Goal: Task Accomplishment & Management: Use online tool/utility

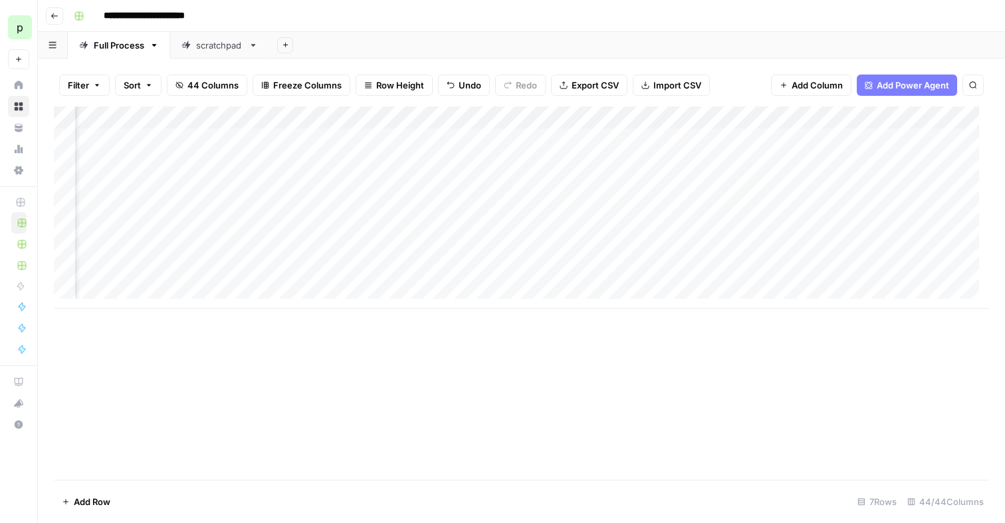
scroll to position [0, 886]
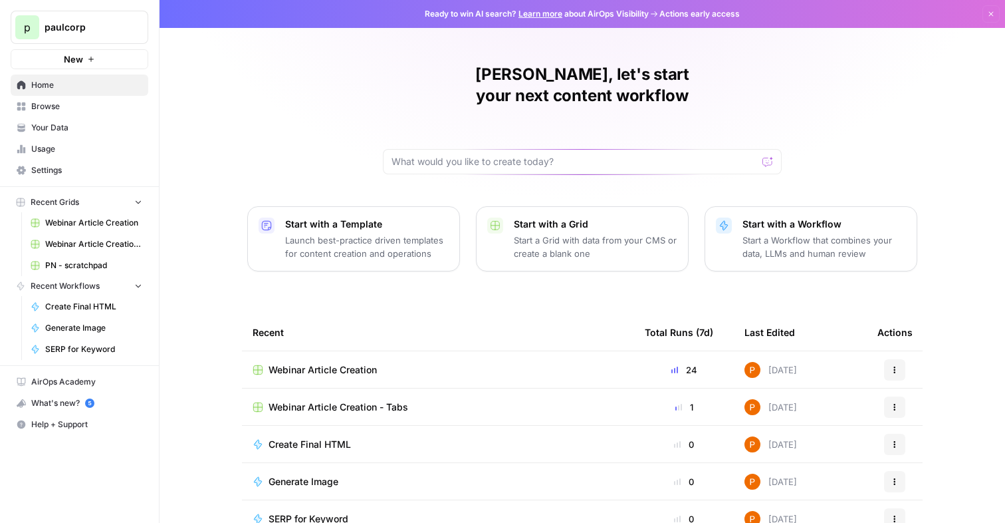
click at [340, 363] on span "Webinar Article Creation" at bounding box center [323, 369] width 108 height 13
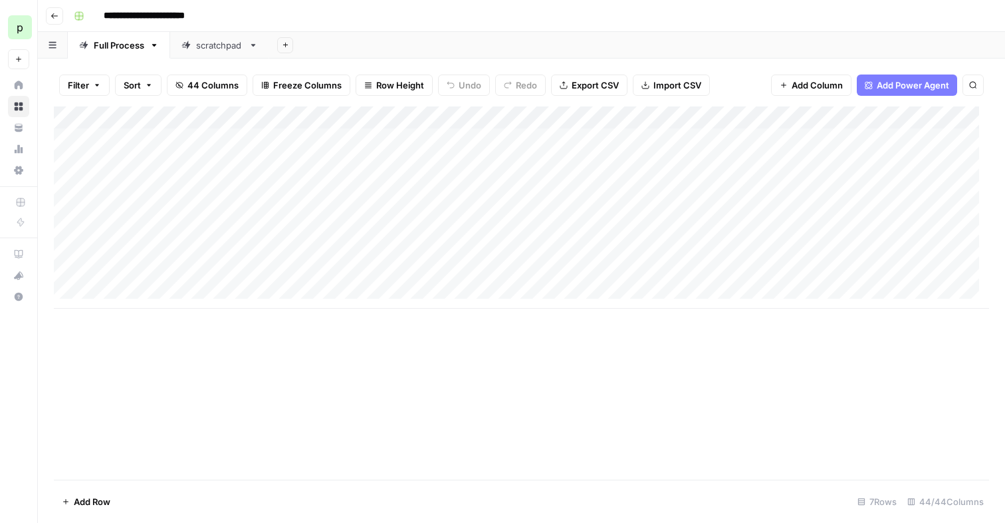
click at [616, 162] on div "Add Column" at bounding box center [522, 207] width 936 height 202
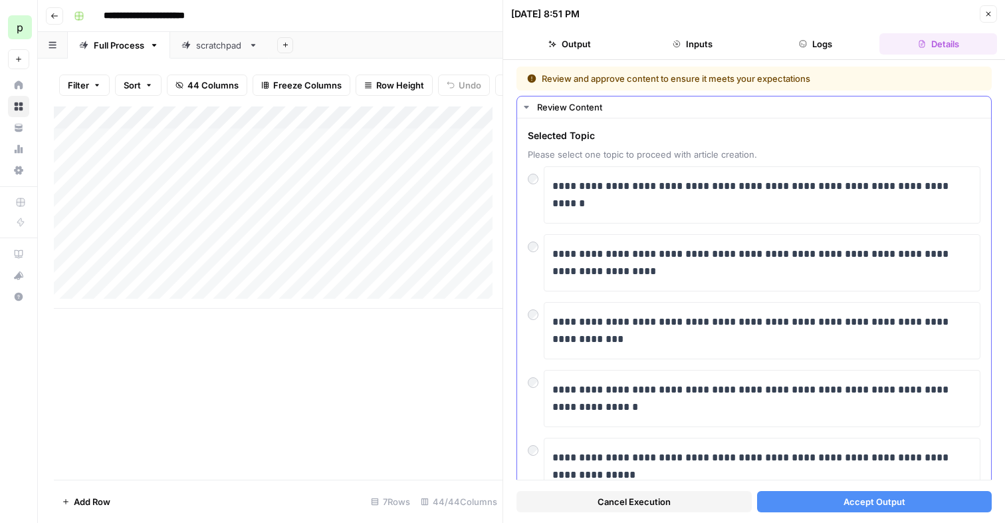
scroll to position [182, 0]
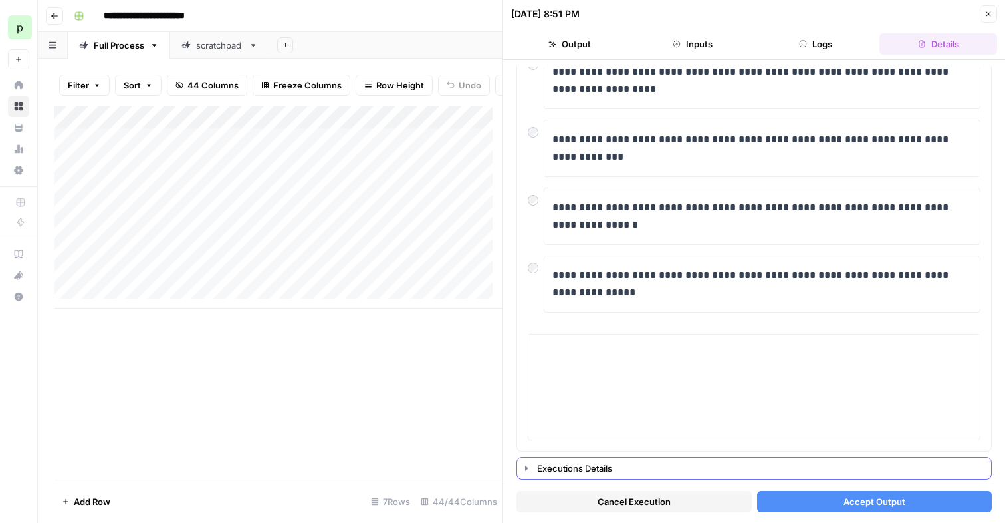
click at [584, 468] on div "Executions Details" at bounding box center [760, 467] width 446 height 13
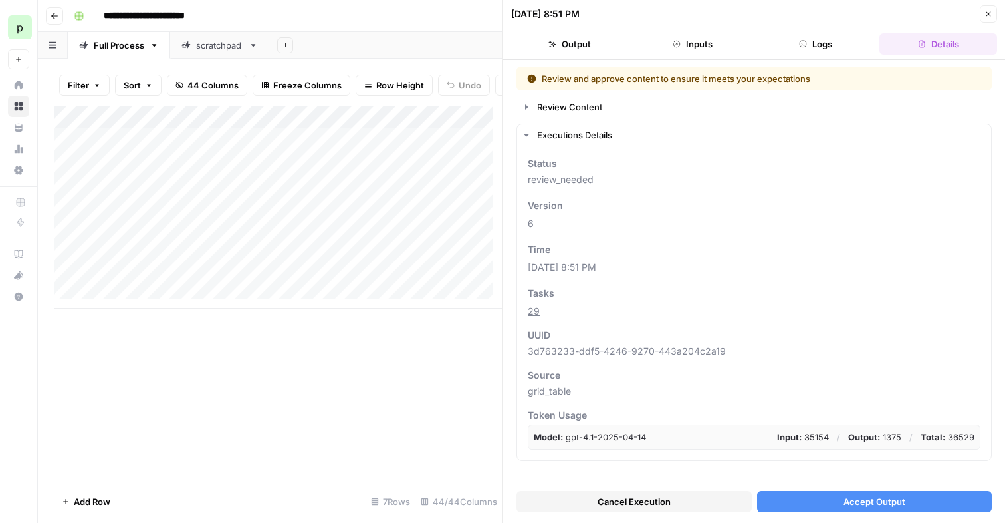
click at [557, 44] on icon "button" at bounding box center [553, 44] width 8 height 7
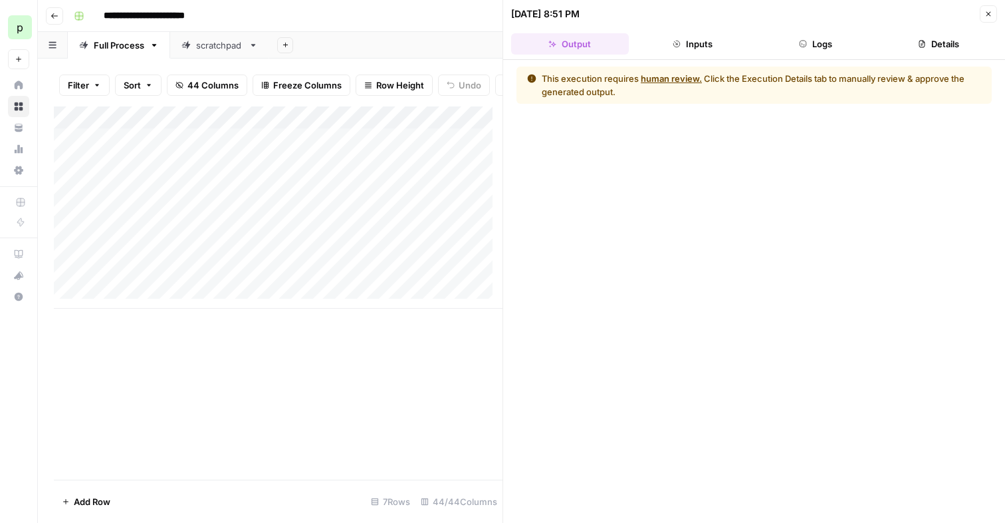
click at [733, 38] on button "Inputs" at bounding box center [693, 43] width 118 height 21
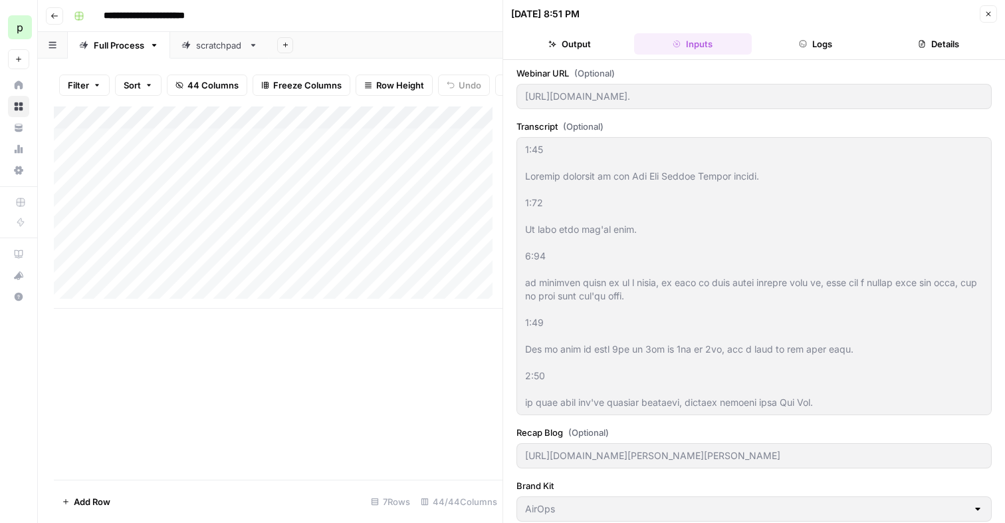
click at [898, 45] on button "Details" at bounding box center [939, 43] width 118 height 21
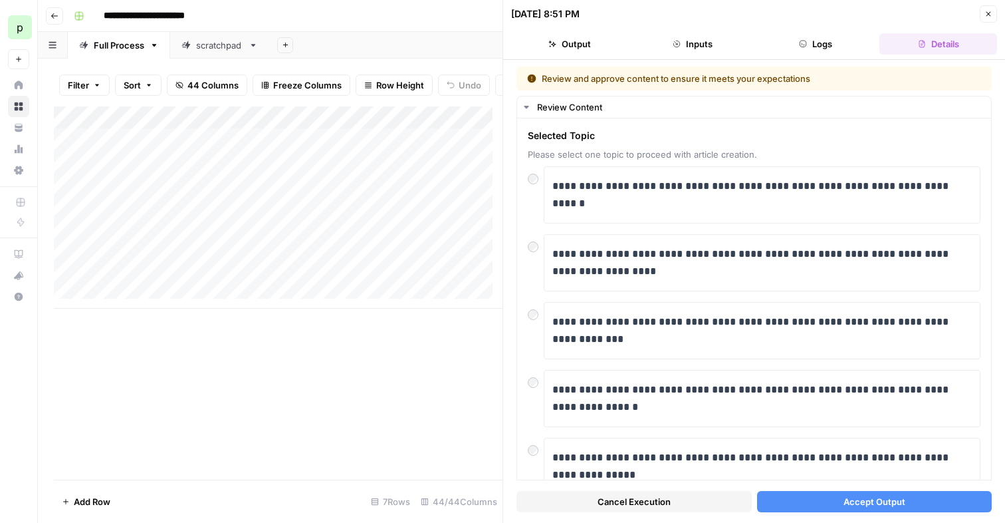
click at [811, 497] on button "Accept Output" at bounding box center [874, 501] width 235 height 21
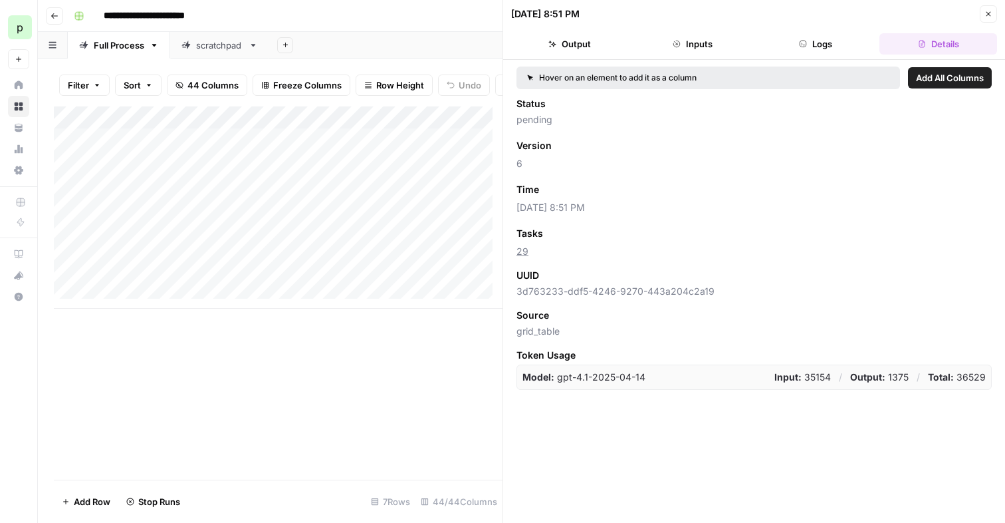
click at [984, 17] on button "Close" at bounding box center [988, 13] width 17 height 17
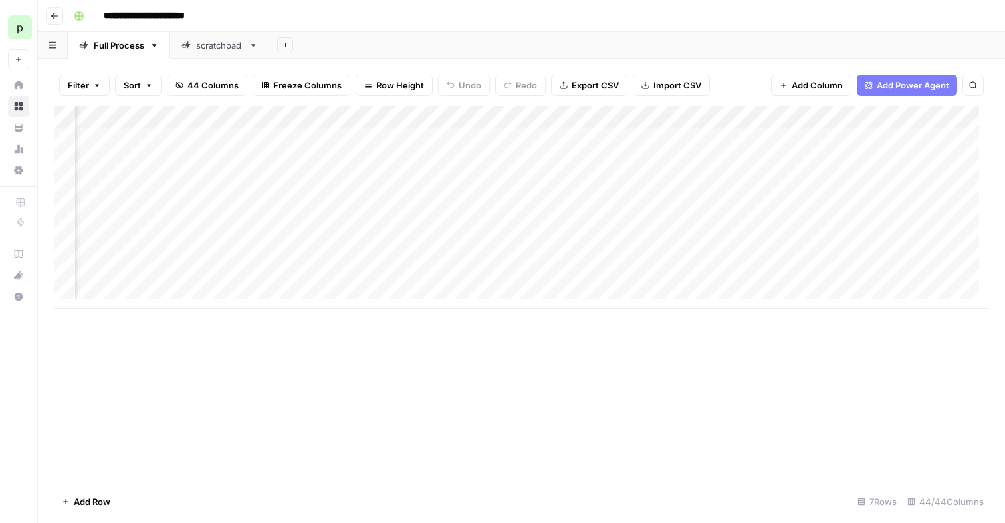
scroll to position [0, 218]
click at [402, 184] on div "Add Column" at bounding box center [522, 207] width 936 height 202
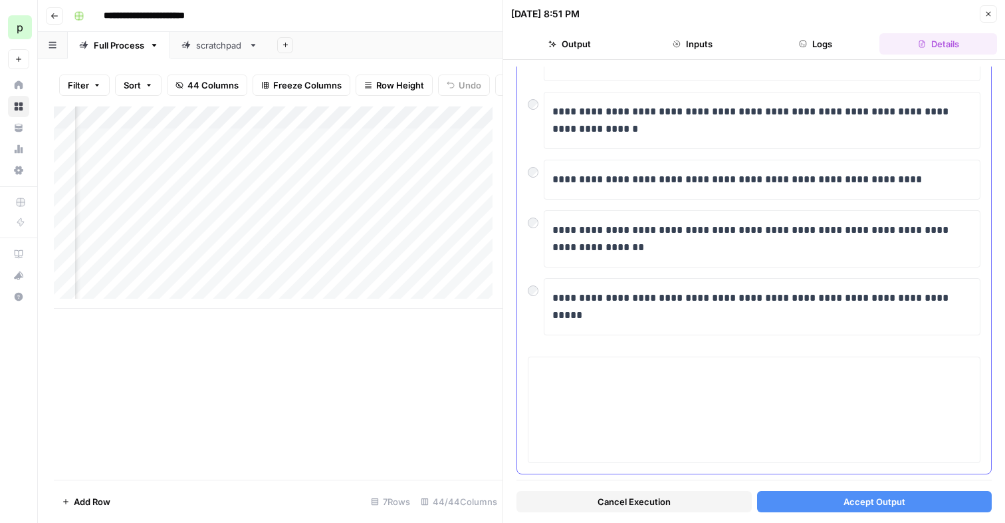
scroll to position [165, 0]
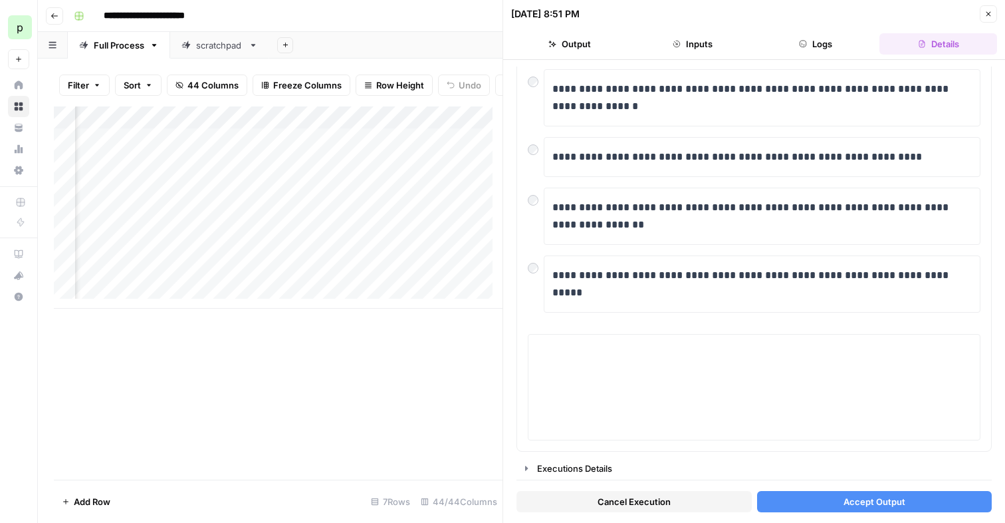
click at [823, 505] on button "Accept Output" at bounding box center [874, 501] width 235 height 21
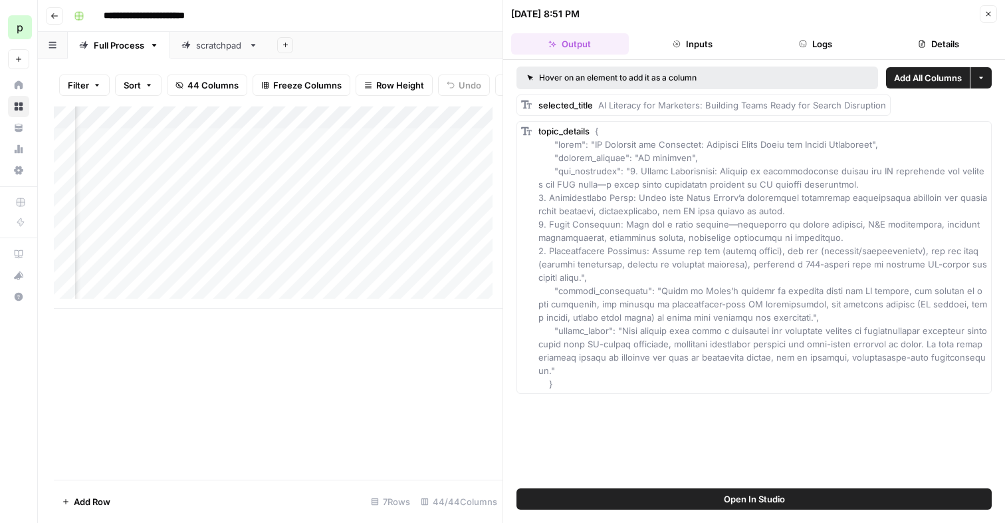
click at [995, 13] on button "Close" at bounding box center [988, 13] width 17 height 17
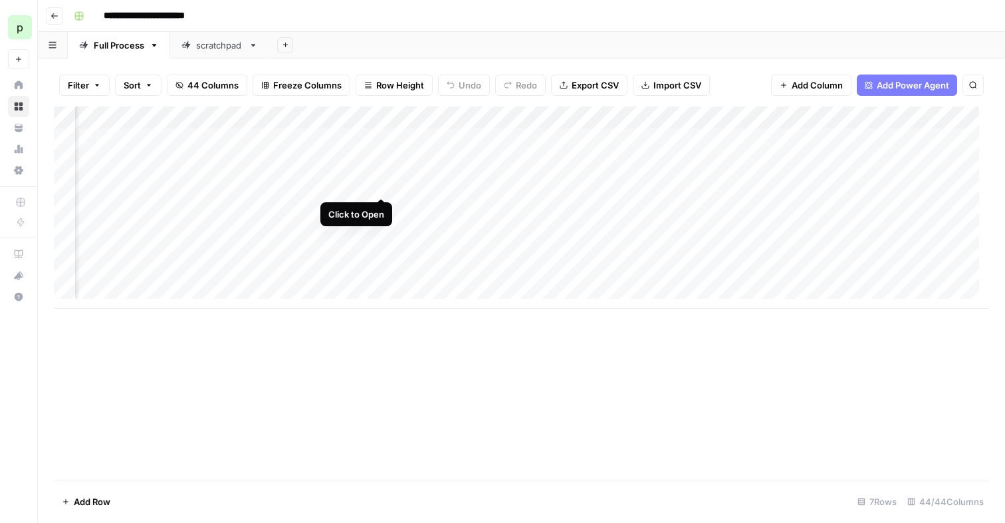
click at [378, 183] on div "Add Column" at bounding box center [522, 207] width 936 height 202
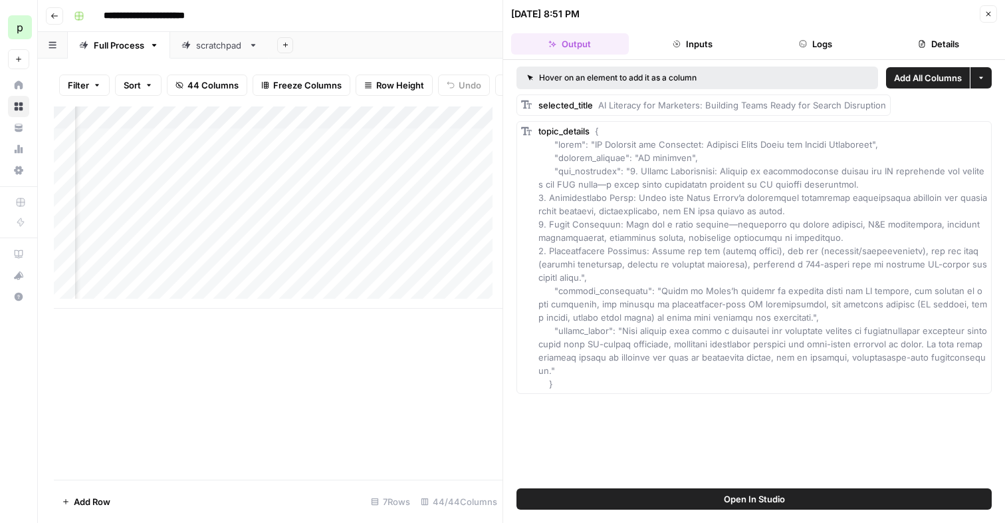
click at [674, 43] on icon "button" at bounding box center [677, 44] width 8 height 8
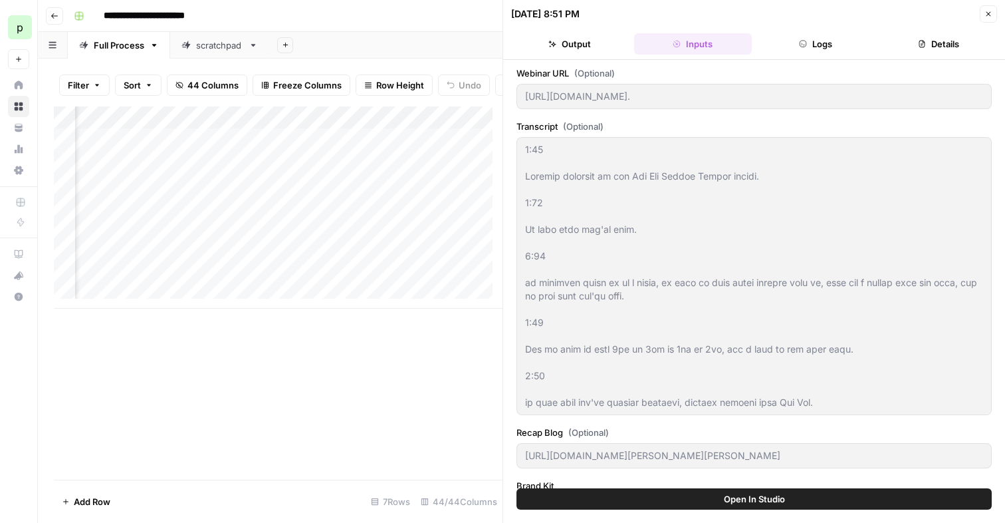
click at [774, 45] on button "Logs" at bounding box center [816, 43] width 118 height 21
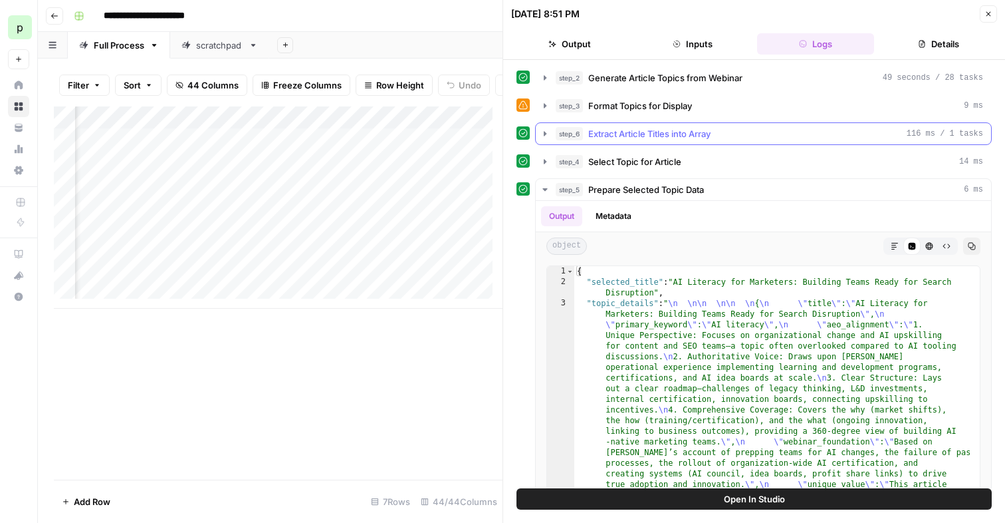
click at [664, 137] on span "Extract Article Titles into Array" at bounding box center [649, 133] width 122 height 13
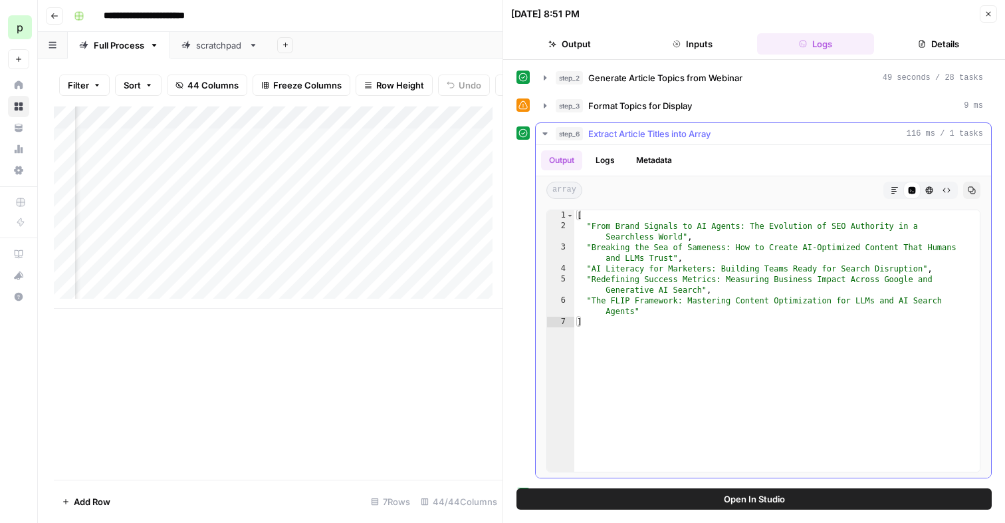
click at [664, 137] on span "Extract Article Titles into Array" at bounding box center [649, 133] width 122 height 13
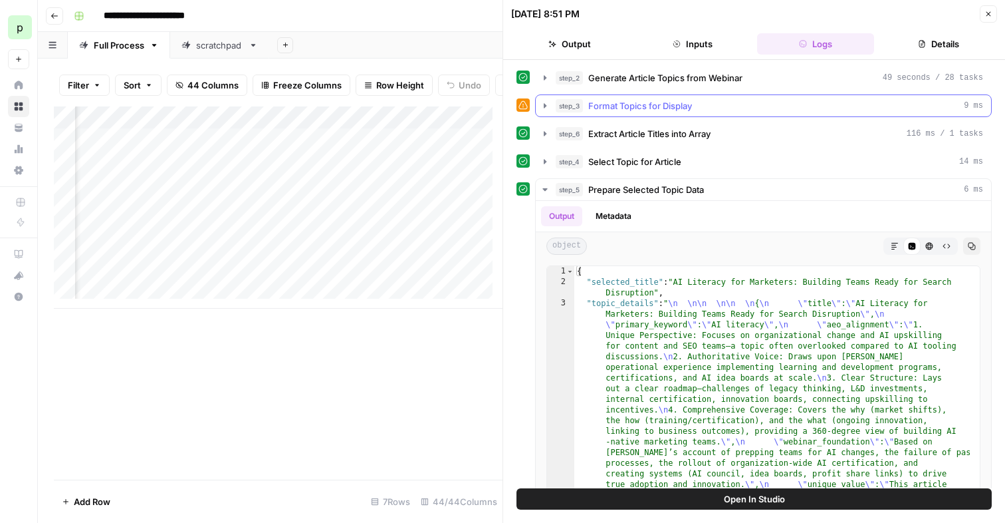
click at [665, 108] on span "Format Topics for Display" at bounding box center [640, 105] width 104 height 13
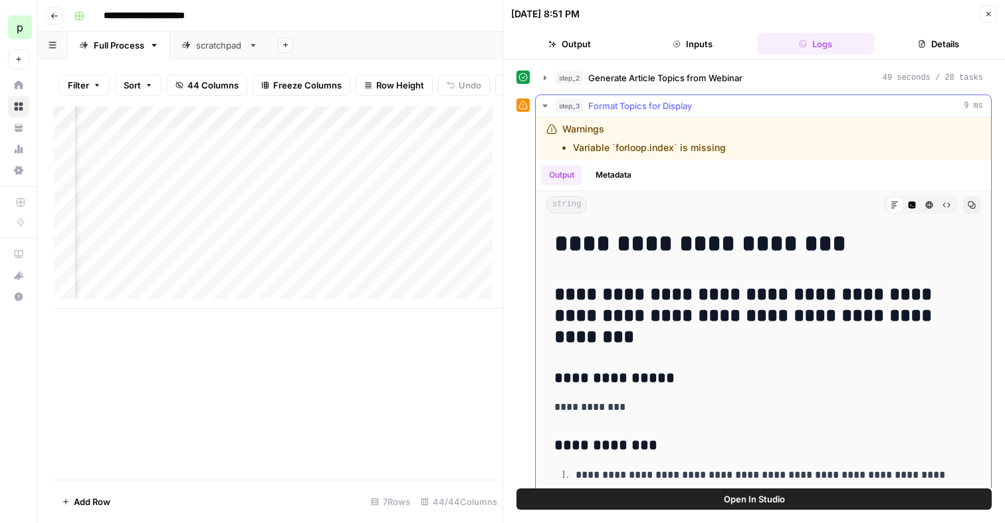
click at [545, 108] on icon "button" at bounding box center [545, 105] width 11 height 11
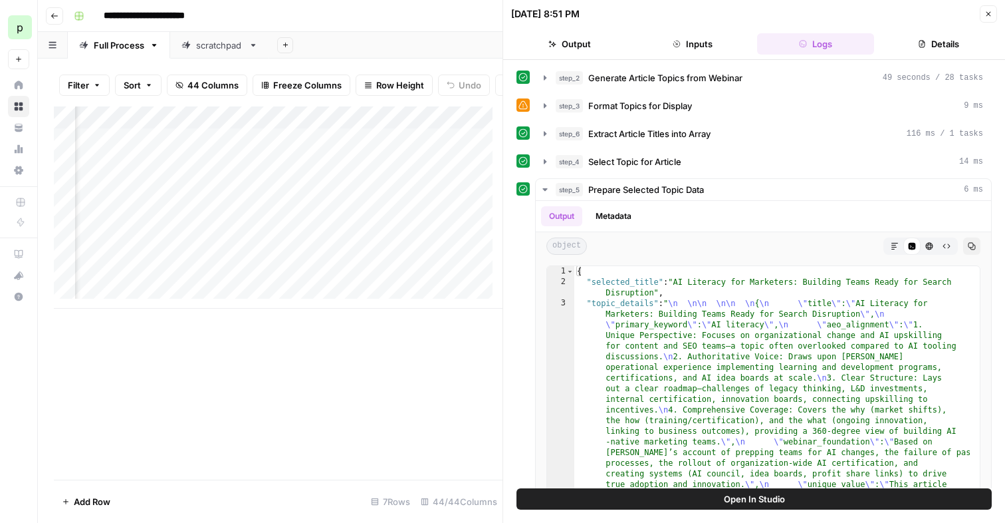
click at [990, 16] on icon "button" at bounding box center [989, 14] width 8 height 8
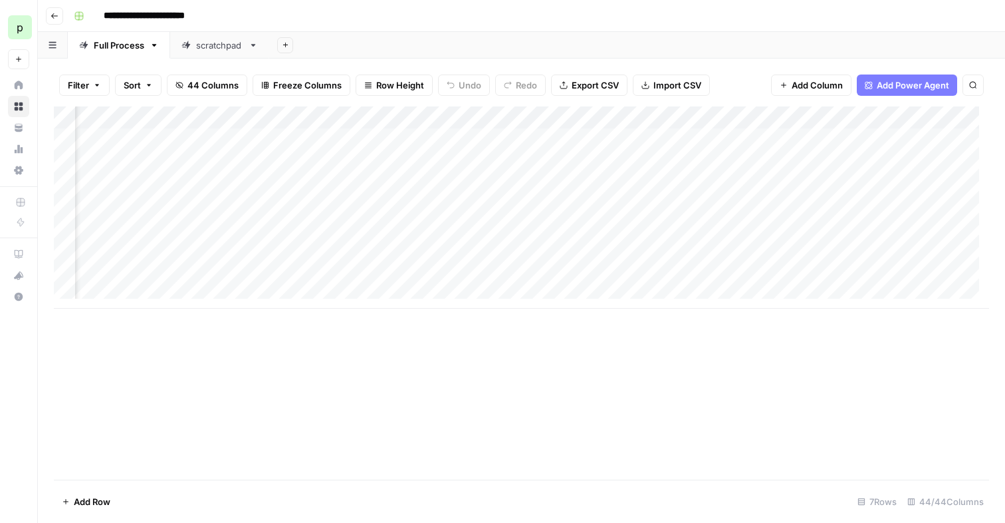
scroll to position [0, 412]
click at [568, 183] on div "Add Column" at bounding box center [522, 207] width 936 height 202
click at [344, 182] on div "Add Column" at bounding box center [522, 207] width 936 height 202
click at [492, 188] on div "Add Column" at bounding box center [522, 207] width 936 height 202
click at [517, 182] on div "Add Column" at bounding box center [522, 207] width 936 height 202
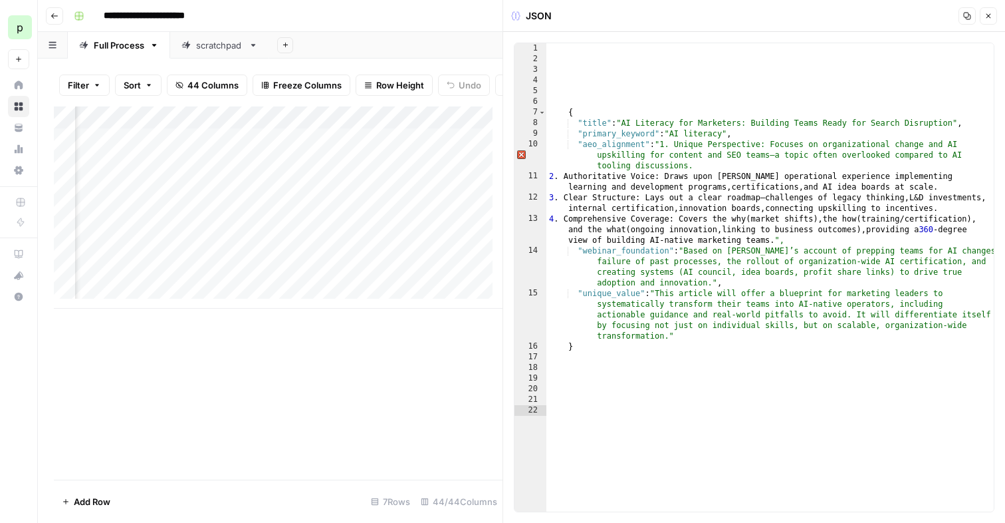
click at [428, 211] on div "Add Column" at bounding box center [278, 207] width 449 height 202
click at [429, 194] on div "Add Column" at bounding box center [278, 207] width 449 height 202
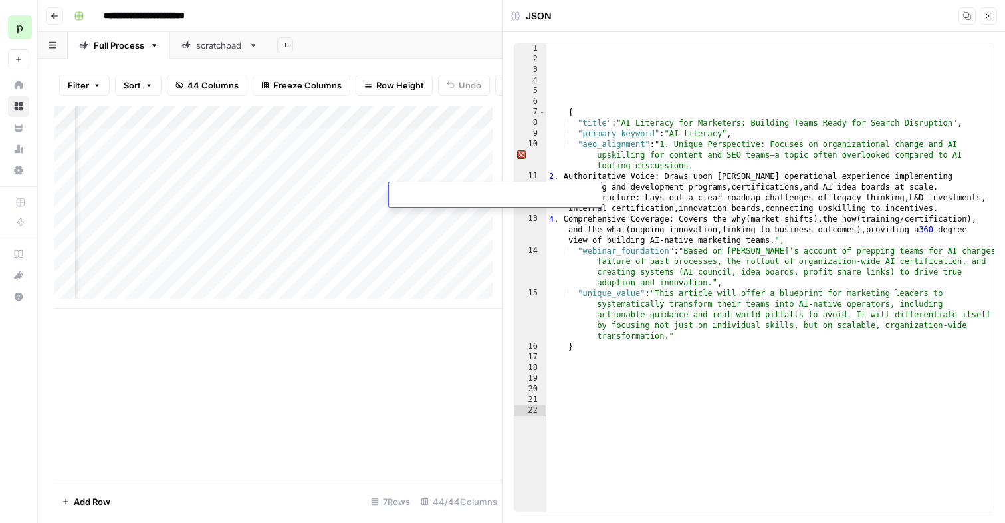
click at [412, 235] on div "Add Column" at bounding box center [278, 207] width 449 height 202
click at [358, 193] on div "Add Column" at bounding box center [278, 207] width 449 height 202
click at [551, 177] on div "{ "title" : "AI Literacy for Marketers: Building Teams Ready for Search Disrupt…" at bounding box center [771, 287] width 448 height 489
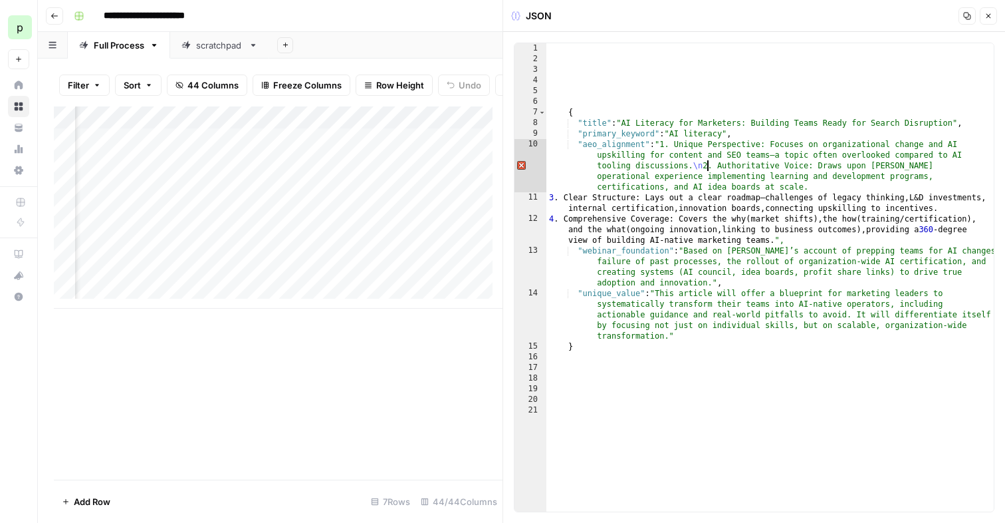
scroll to position [0, 74]
click at [599, 205] on div "{ "title" : "AI Literacy for Marketers: Building Teams Ready for Search Disrupt…" at bounding box center [771, 287] width 448 height 489
click at [602, 199] on div "{ "title" : "AI Literacy for Marketers: Building Teams Ready for Search Disrupt…" at bounding box center [771, 287] width 448 height 489
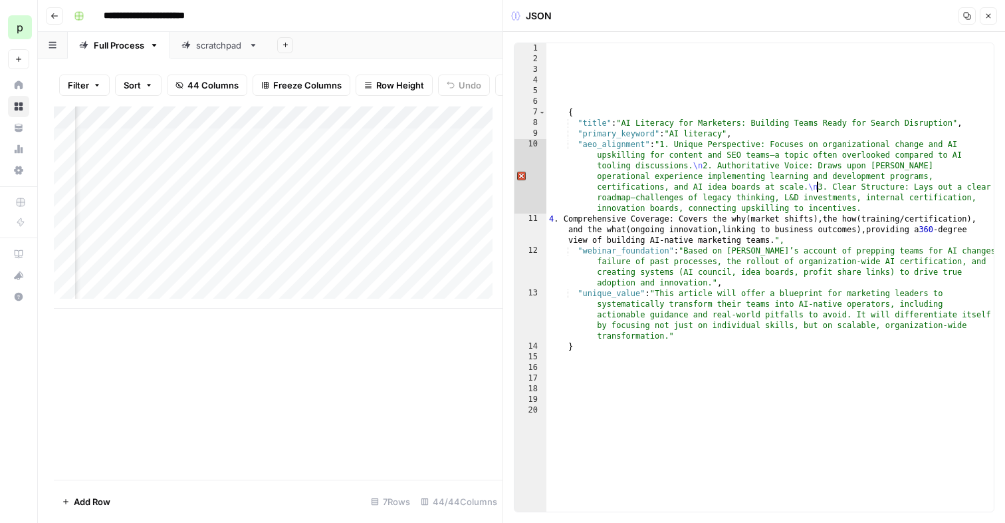
scroll to position [0, 140]
click at [606, 218] on div "{ "title" : "AI Literacy for Marketers: Building Teams Ready for Search Disrupt…" at bounding box center [771, 287] width 448 height 489
type textarea "**********"
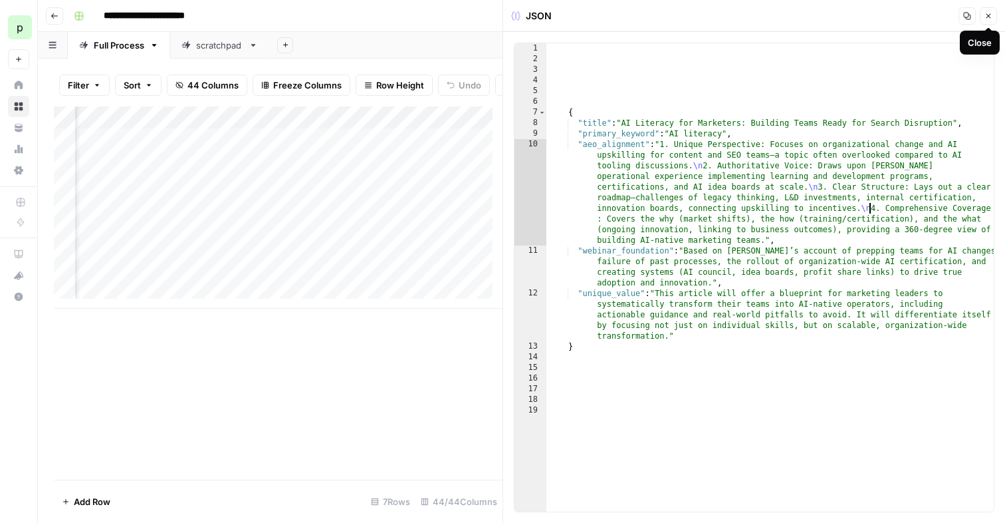
type textarea "**"
click at [985, 18] on icon "button" at bounding box center [989, 16] width 8 height 8
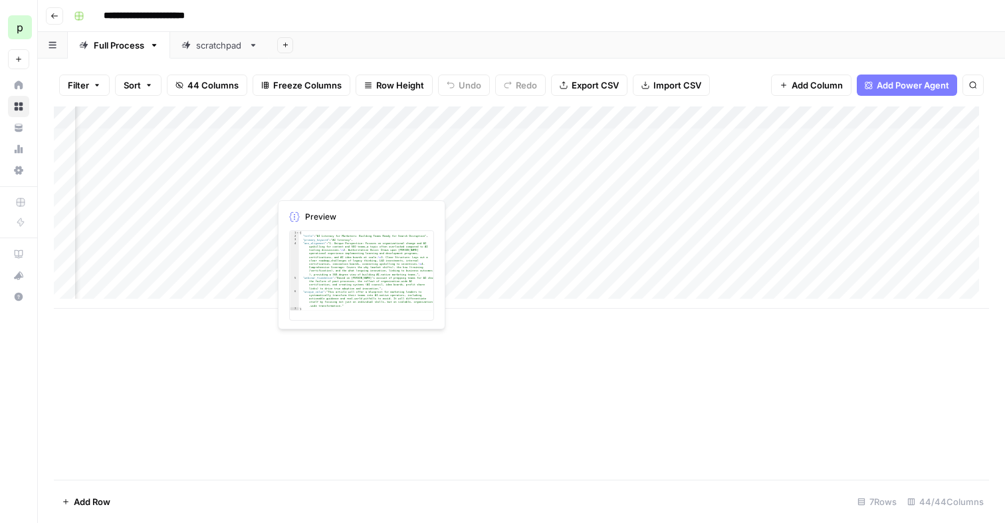
click at [362, 184] on div "Add Column" at bounding box center [522, 207] width 936 height 202
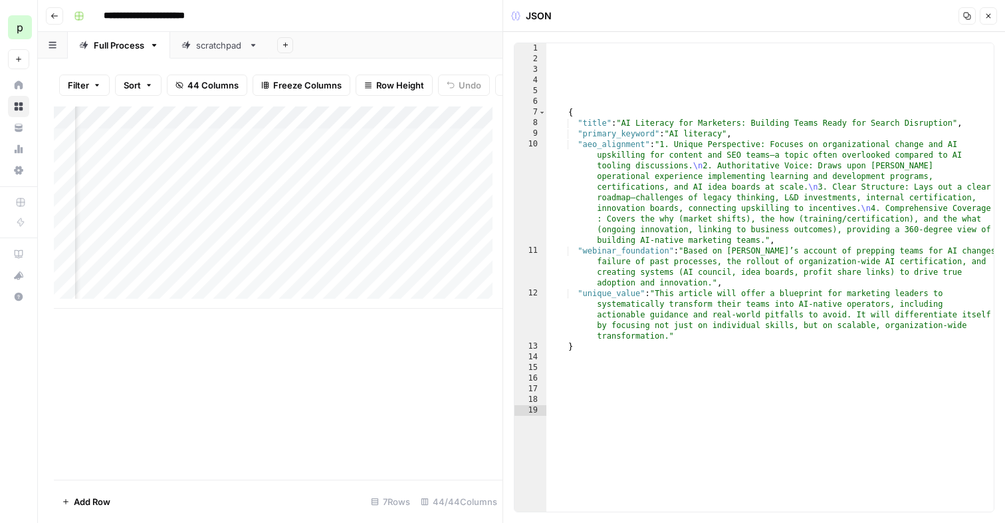
type textarea "**********"
drag, startPoint x: 674, startPoint y: 135, endPoint x: 727, endPoint y: 133, distance: 53.9
click at [727, 133] on div "{ "title" : "AI Literacy for Marketers: Building Teams Ready for Search Disrupt…" at bounding box center [771, 287] width 448 height 489
click at [442, 192] on div "Add Column" at bounding box center [278, 207] width 449 height 202
click at [436, 192] on div "Add Column" at bounding box center [278, 207] width 449 height 202
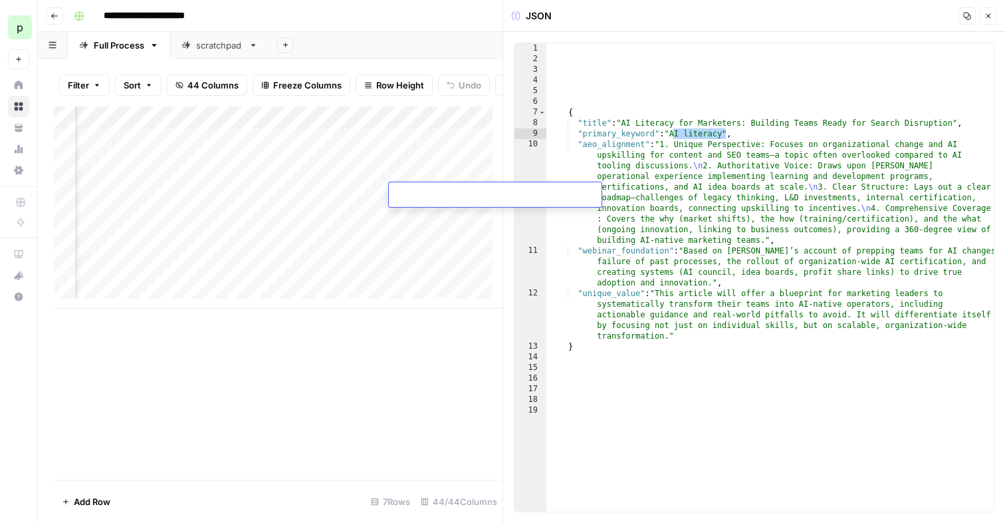
click at [436, 192] on textarea at bounding box center [495, 195] width 213 height 19
type textarea "**********"
click at [432, 216] on div "Add Column" at bounding box center [278, 207] width 449 height 202
click at [422, 192] on div "Add Column" at bounding box center [278, 207] width 449 height 202
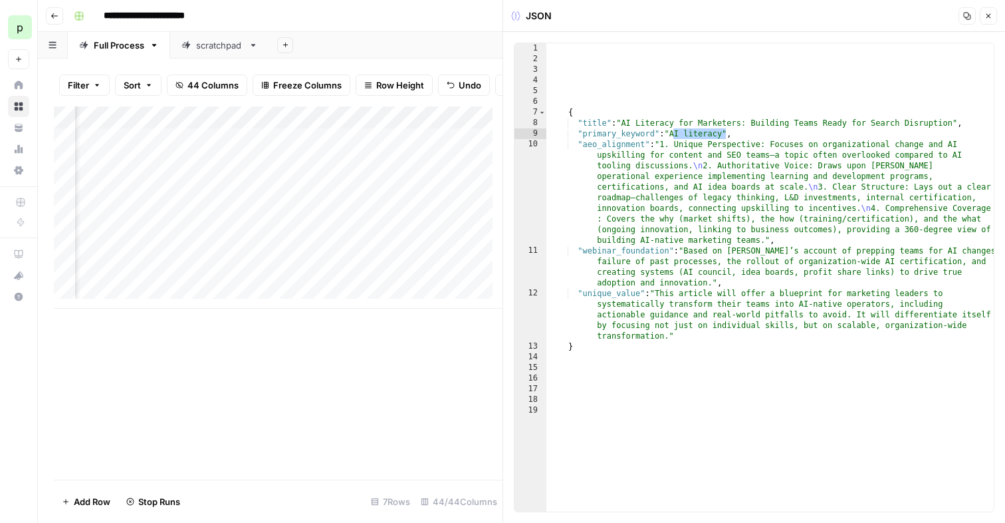
click at [452, 168] on div "Add Column" at bounding box center [278, 207] width 449 height 202
click at [991, 19] on icon "button" at bounding box center [989, 16] width 8 height 8
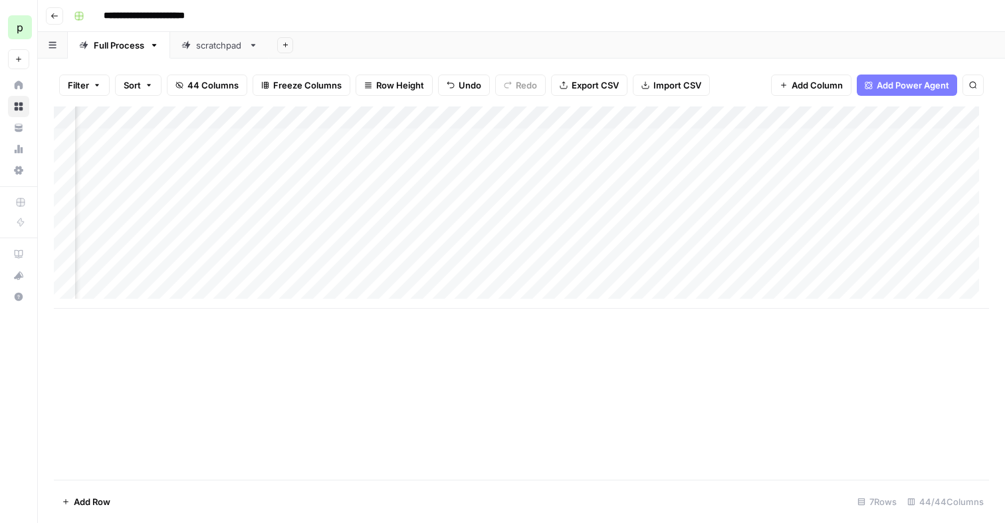
click at [483, 158] on div "Add Column" at bounding box center [522, 207] width 936 height 202
click at [487, 182] on div "Add Column" at bounding box center [522, 207] width 936 height 202
click at [623, 158] on div "Add Column" at bounding box center [522, 207] width 936 height 202
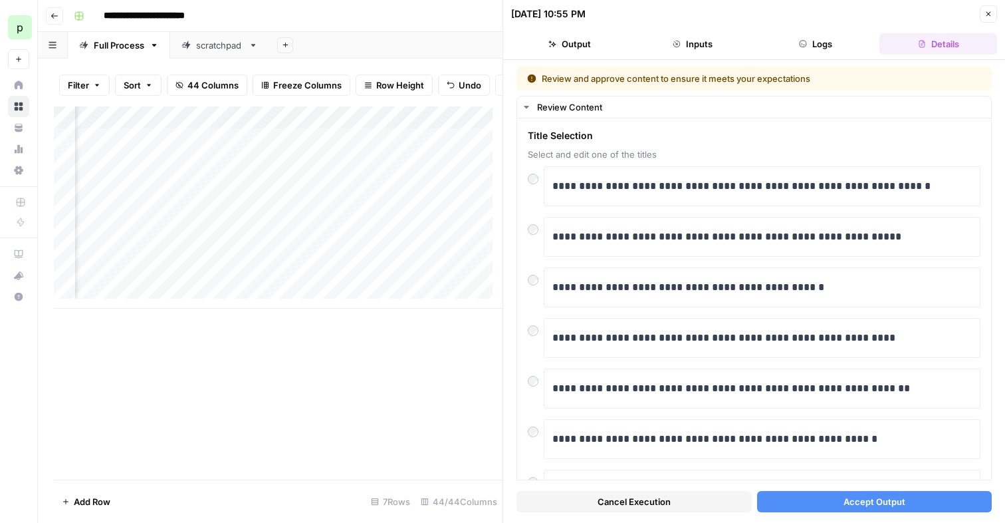
scroll to position [0, 532]
click at [991, 16] on icon "button" at bounding box center [989, 14] width 8 height 8
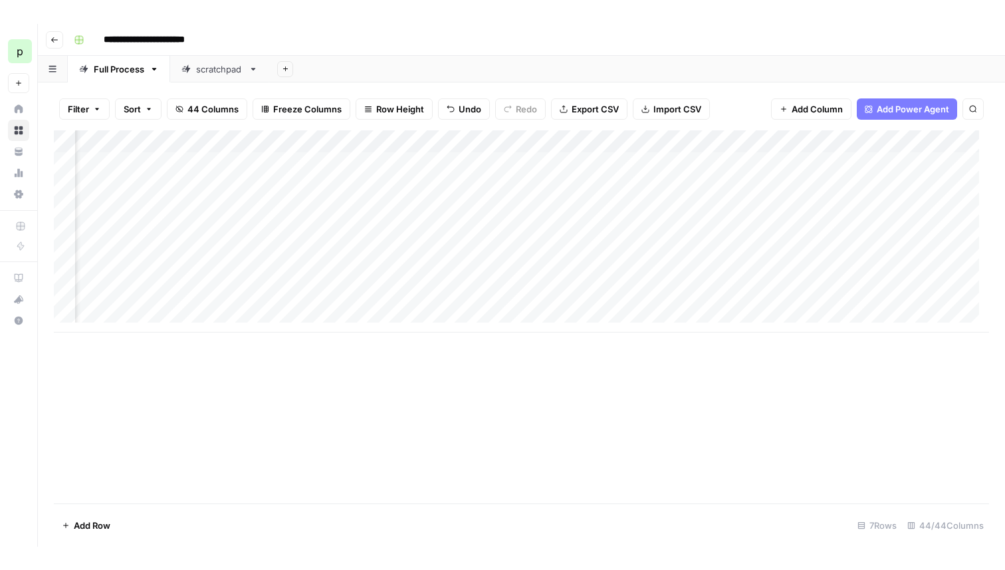
scroll to position [0, 985]
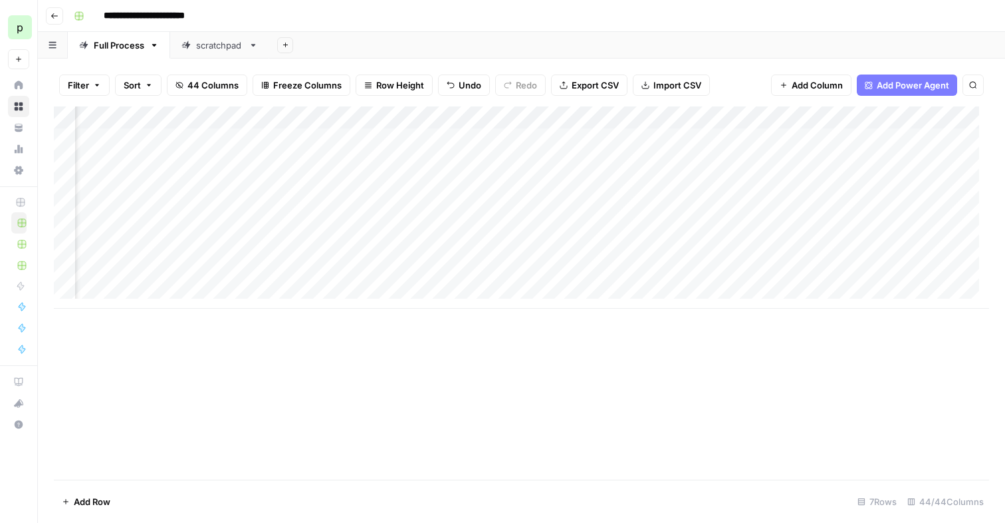
scroll to position [0, 886]
